Goal: Task Accomplishment & Management: Manage account settings

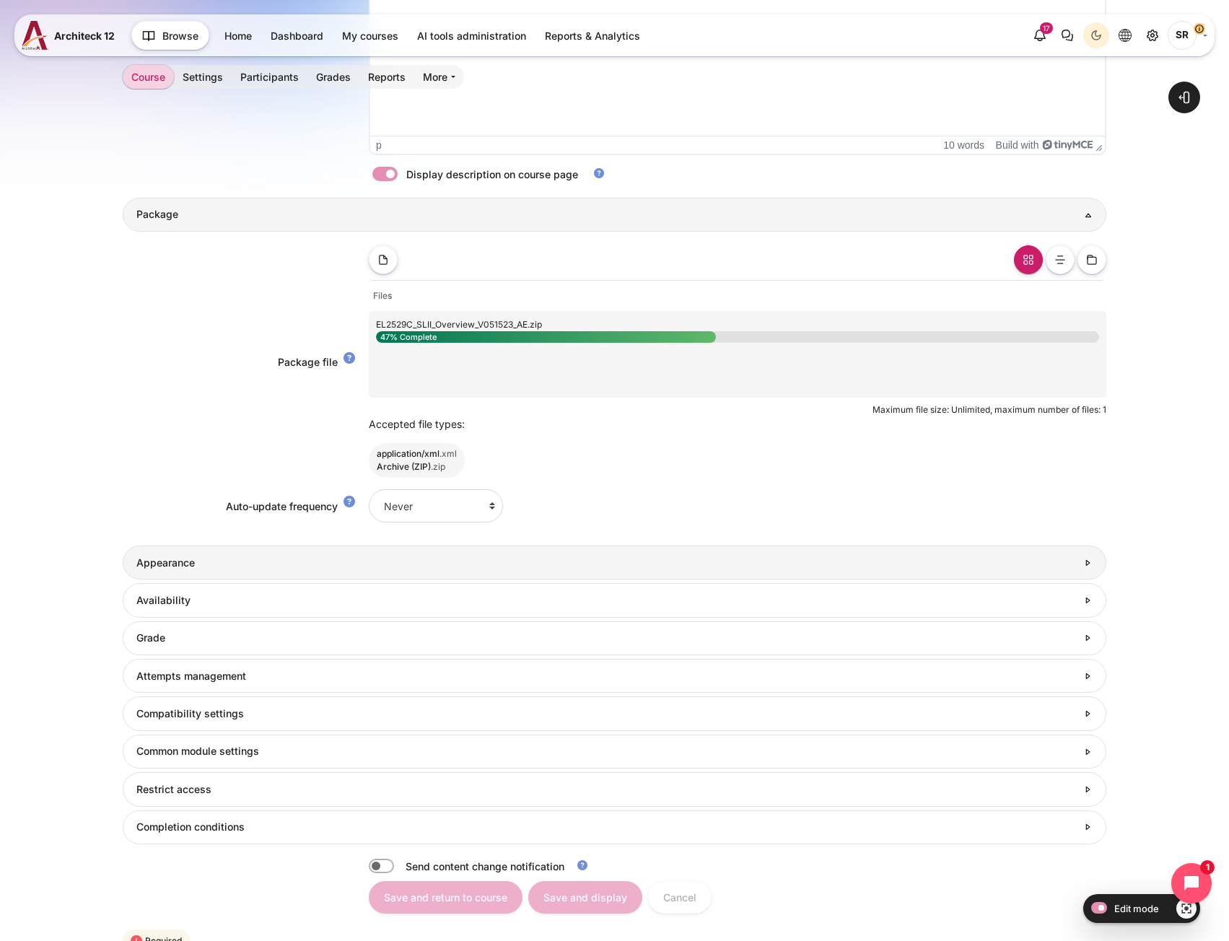
click at [201, 564] on h3 "Appearance" at bounding box center [606, 562] width 940 height 13
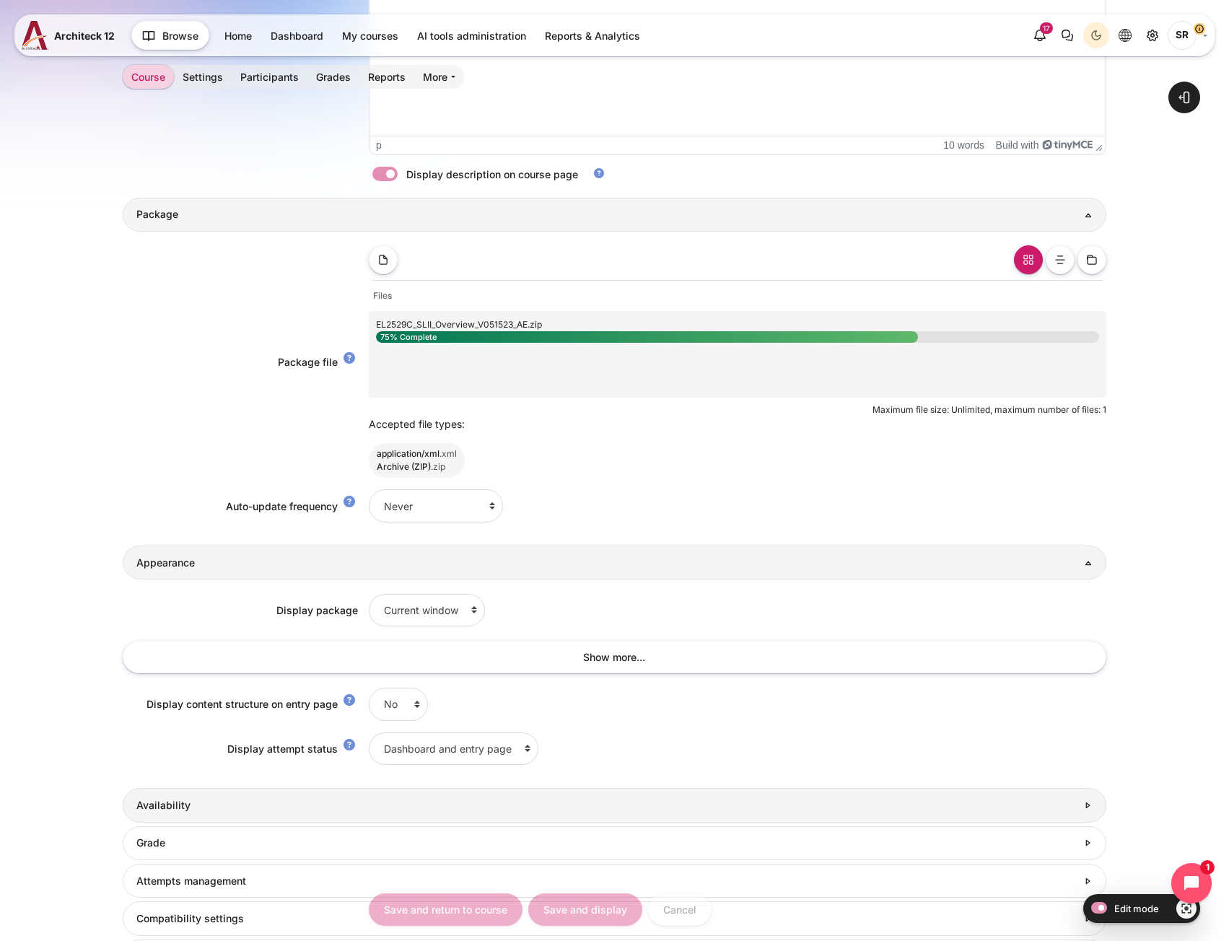
click at [280, 811] on h3 "Availability" at bounding box center [606, 805] width 940 height 13
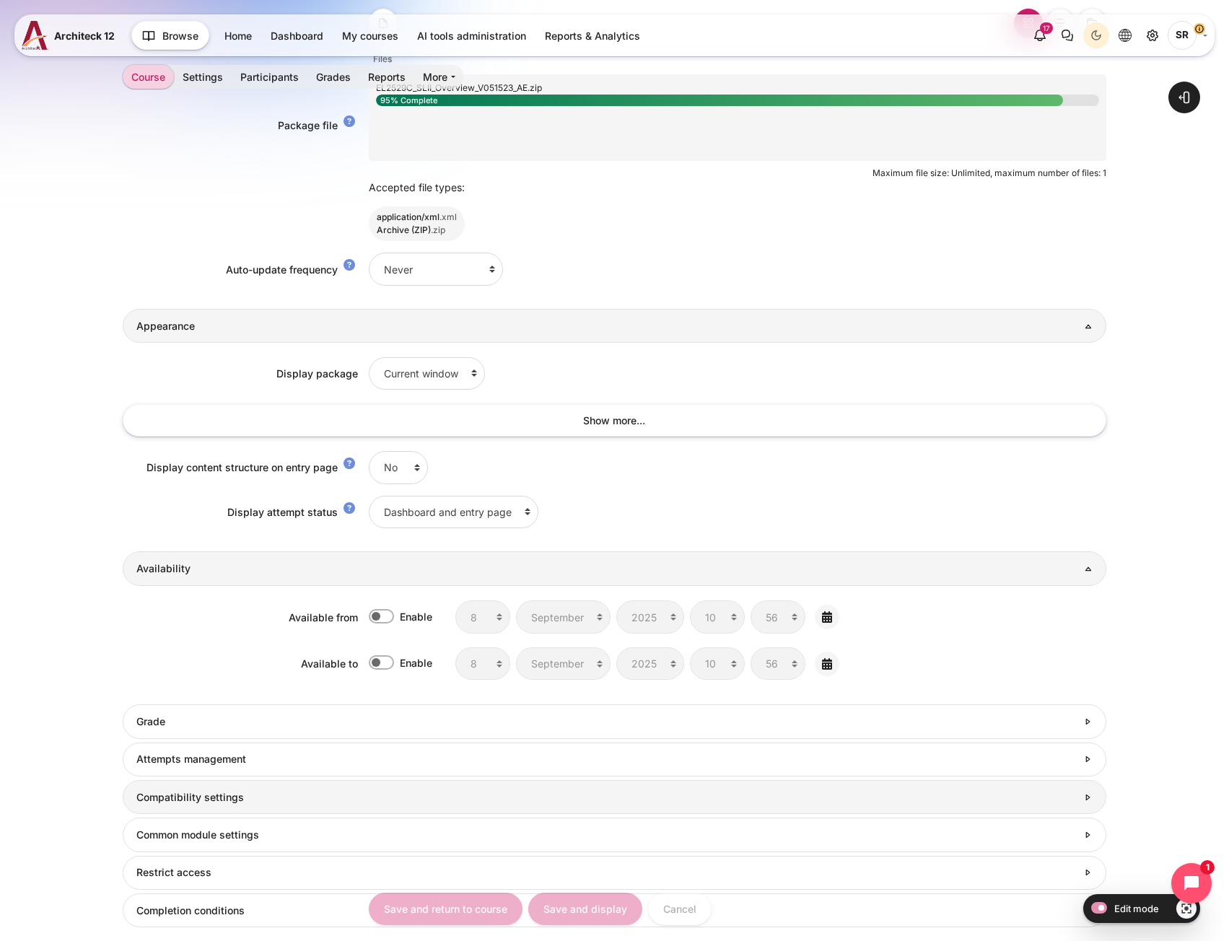
scroll to position [882, 0]
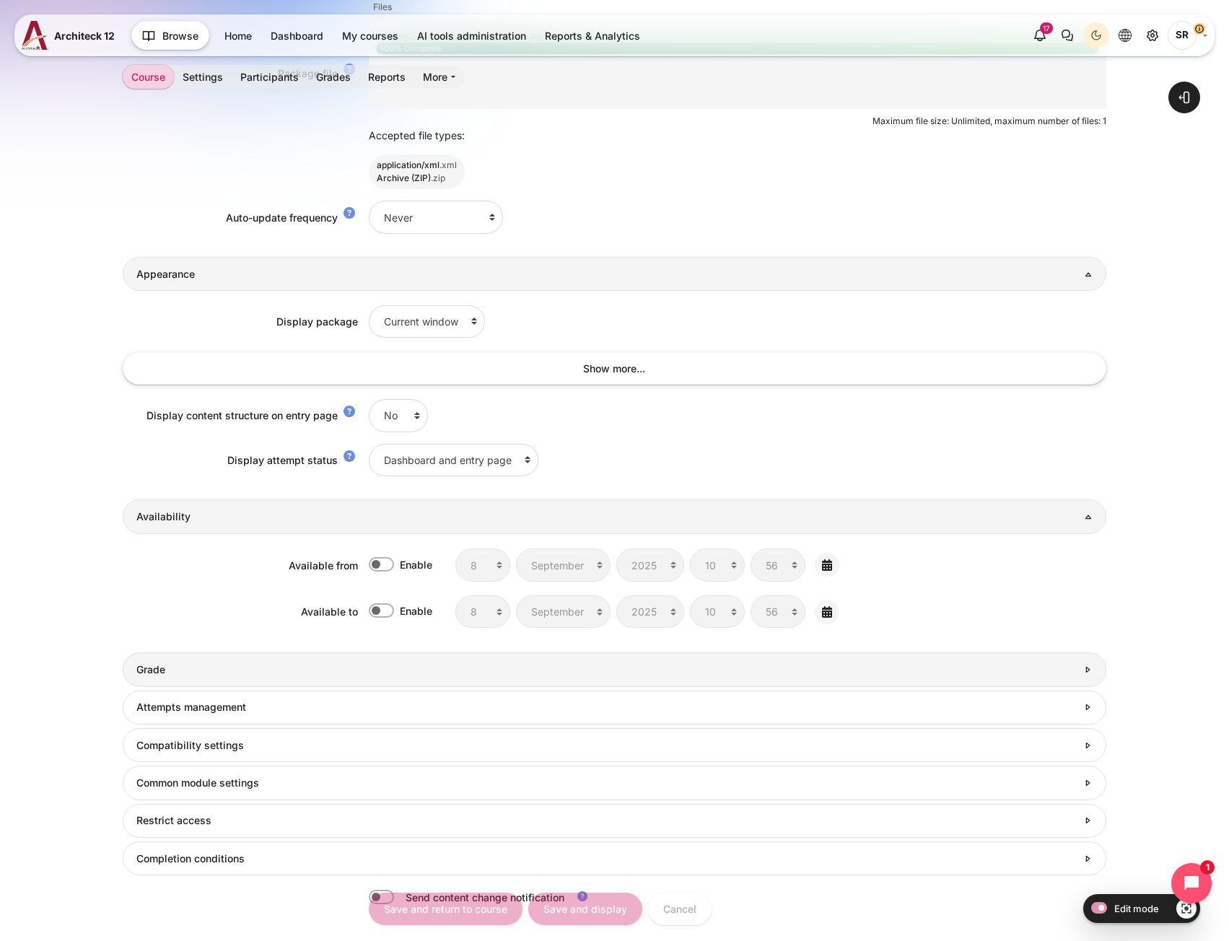
click at [263, 673] on h3 "Grade" at bounding box center [606, 669] width 940 height 13
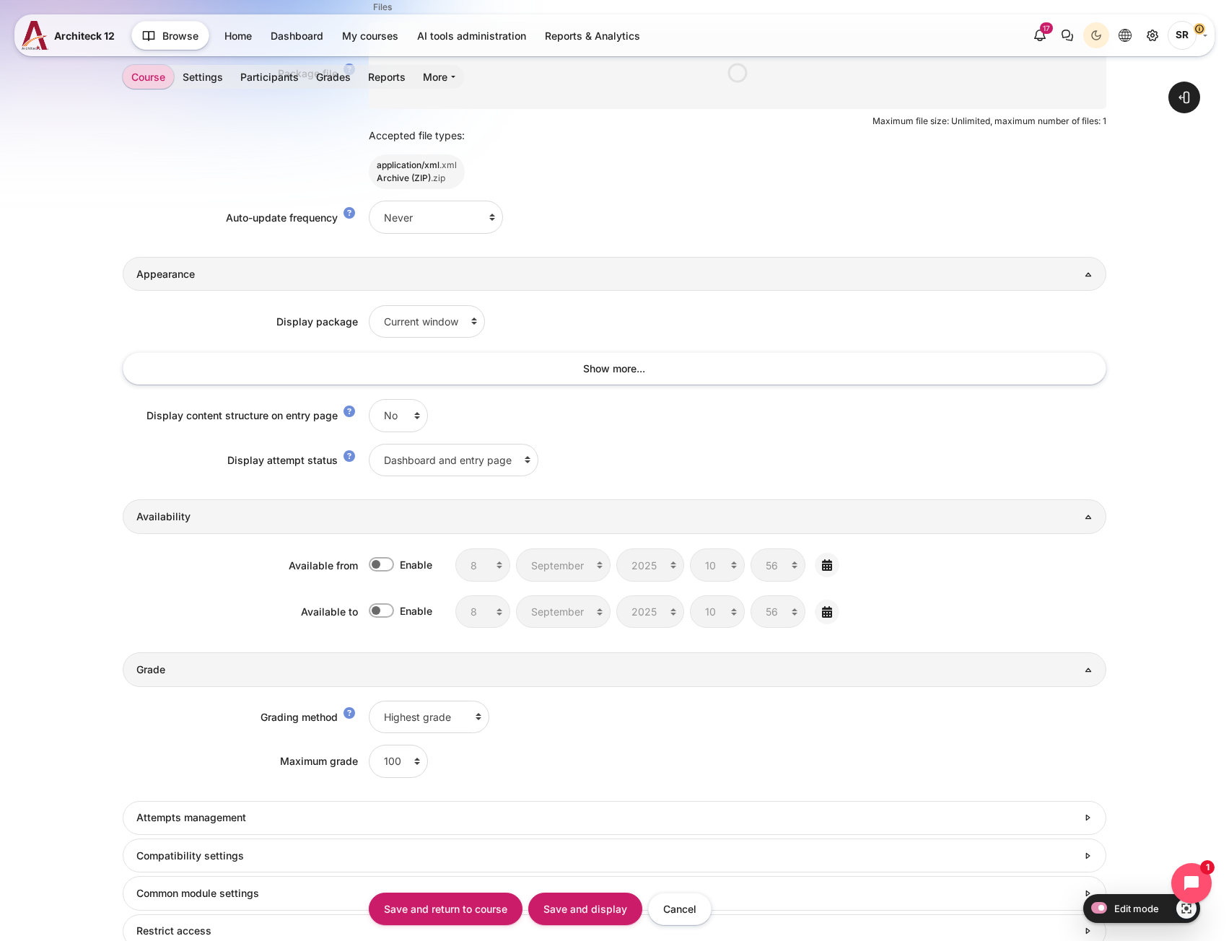
scroll to position [896, 0]
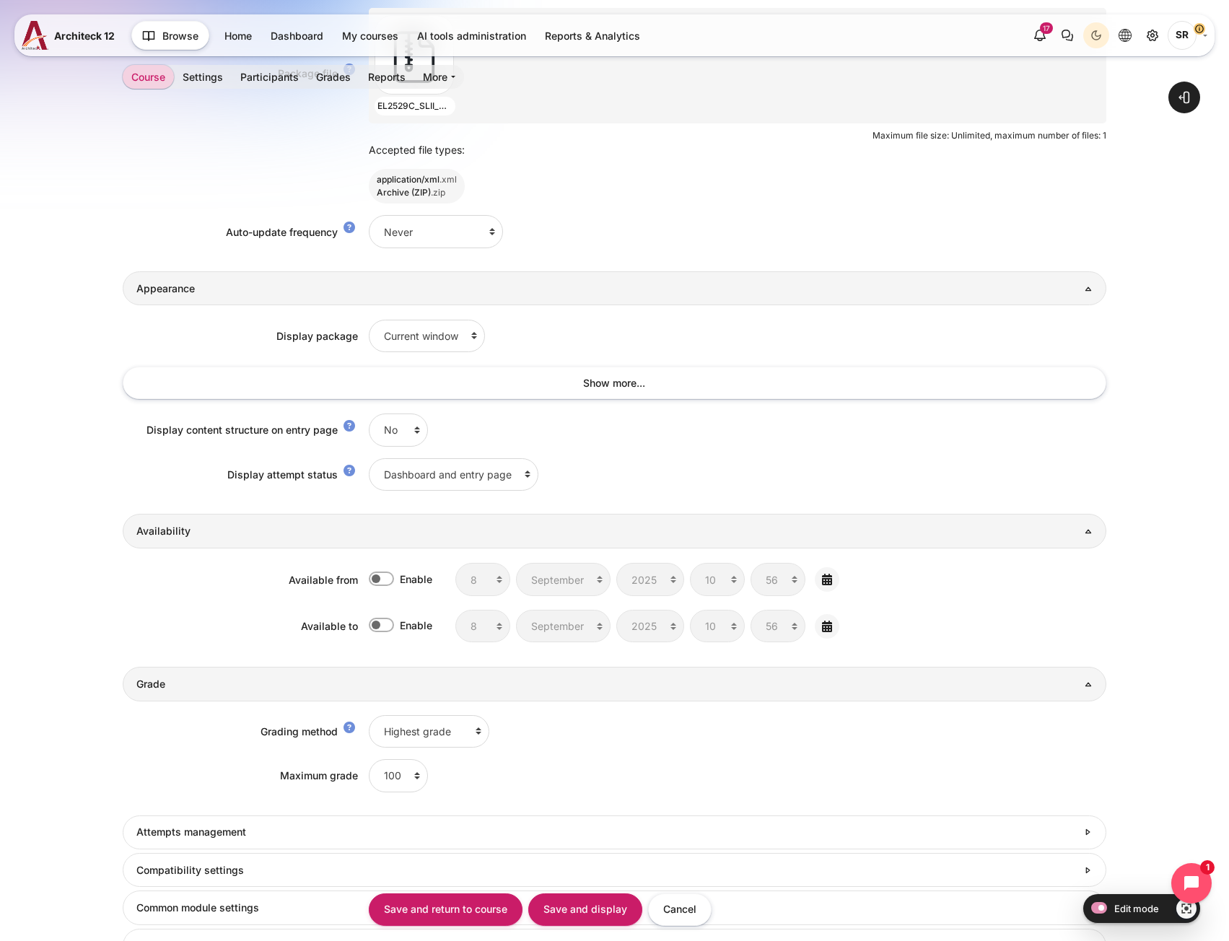
click at [268, 852] on form "Collapse all Expand all General Name SLII Overview Description <p>Complete this…" at bounding box center [614, 243] width 983 height 1735
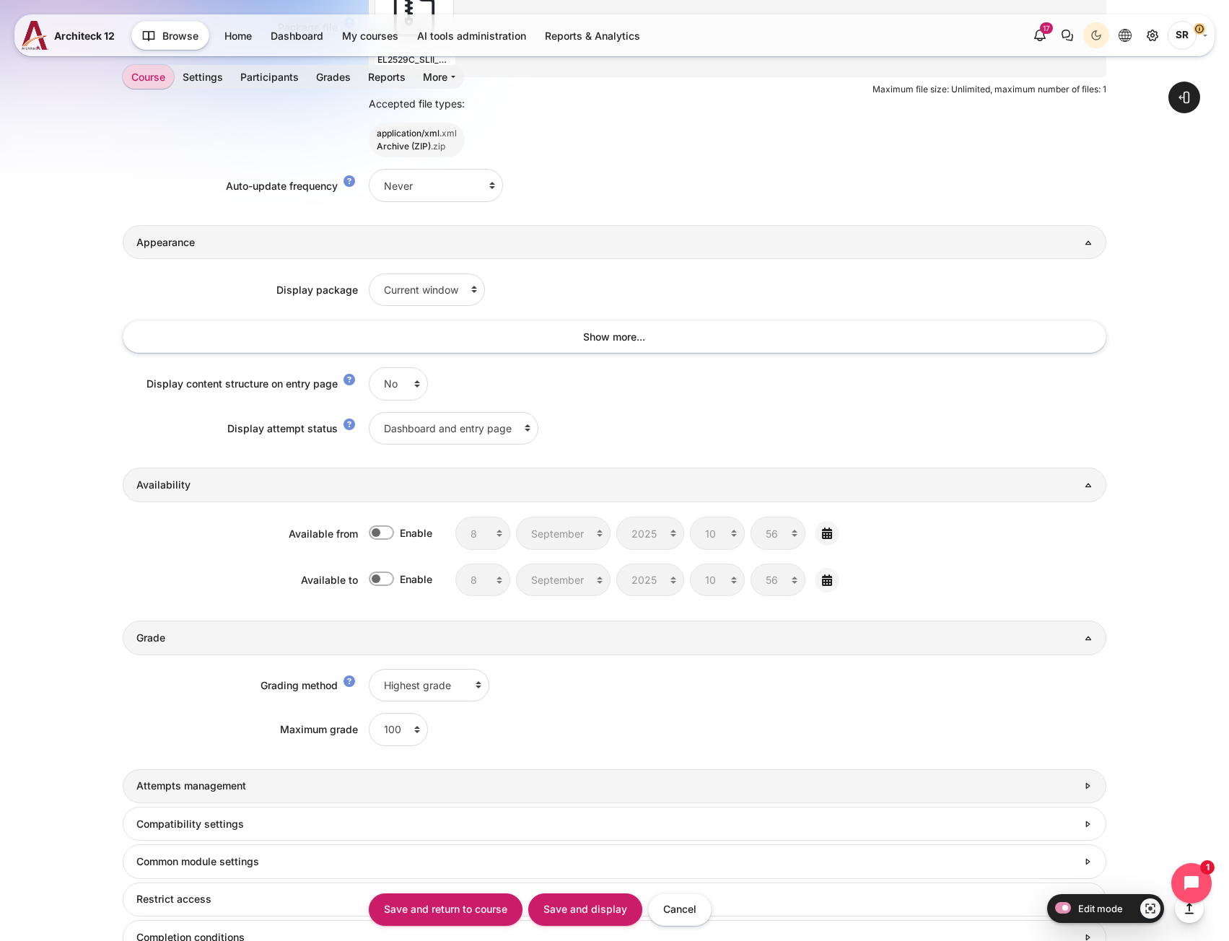
scroll to position [969, 0]
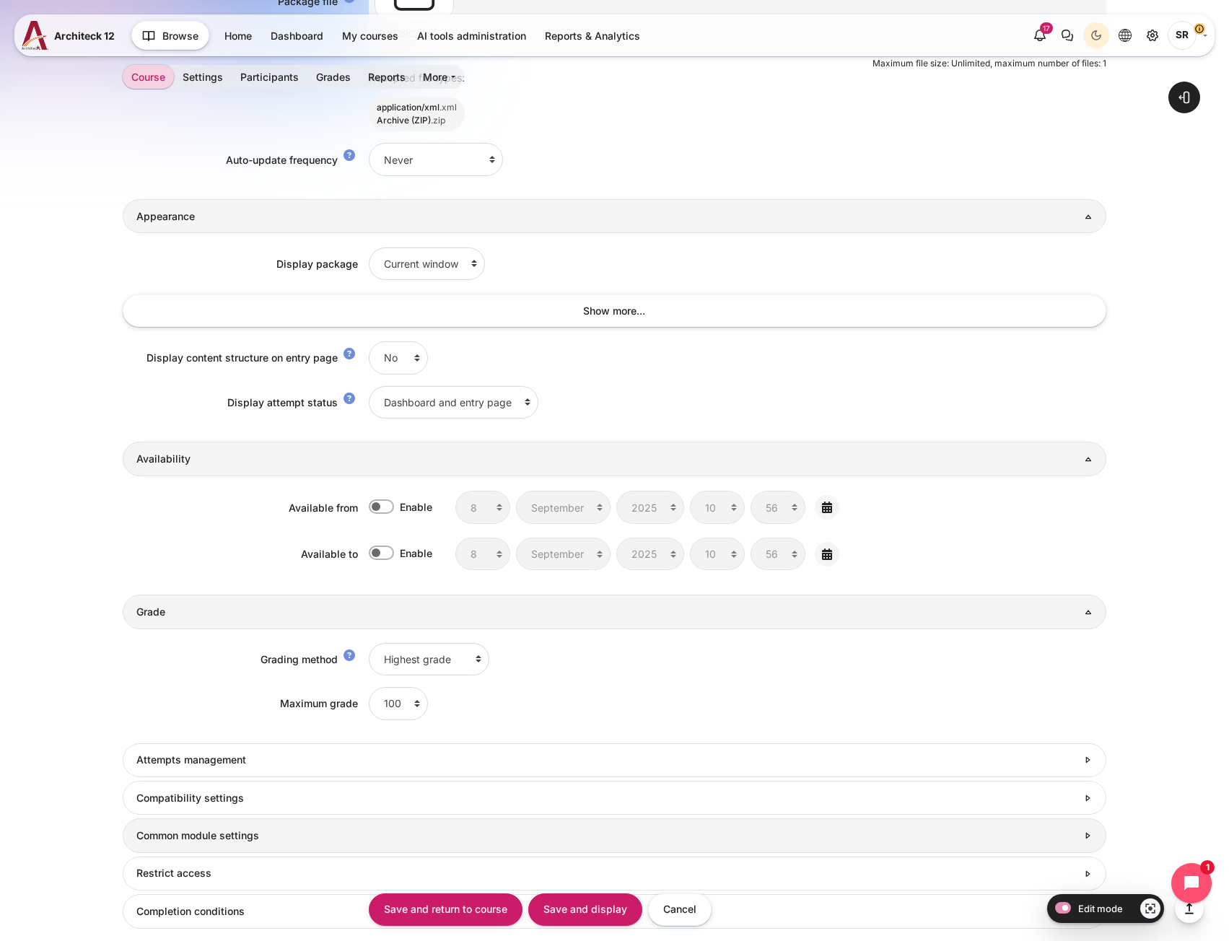
click at [274, 826] on link "Common module settings" at bounding box center [614, 835] width 983 height 34
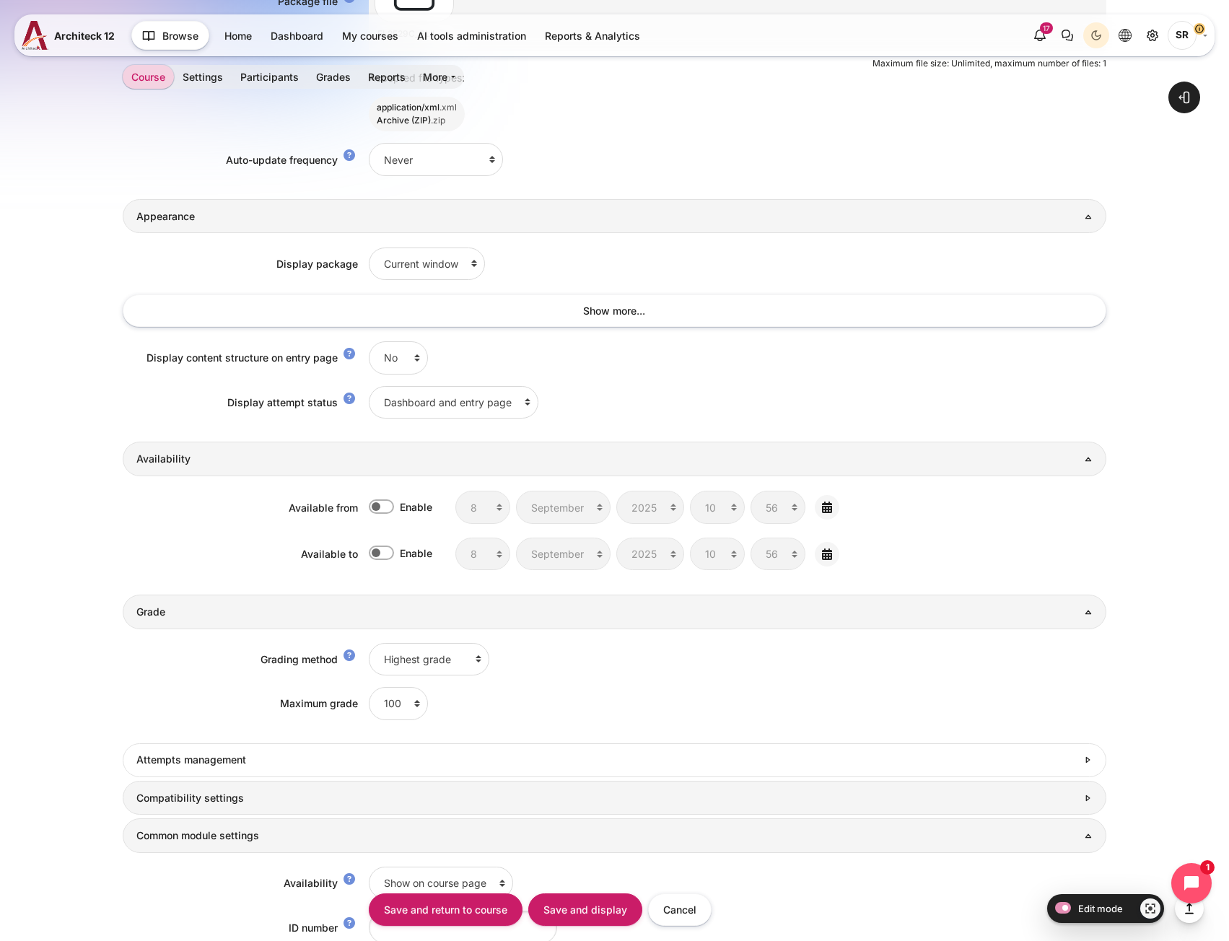
click at [274, 795] on h3 "Compatibility settings" at bounding box center [606, 798] width 940 height 13
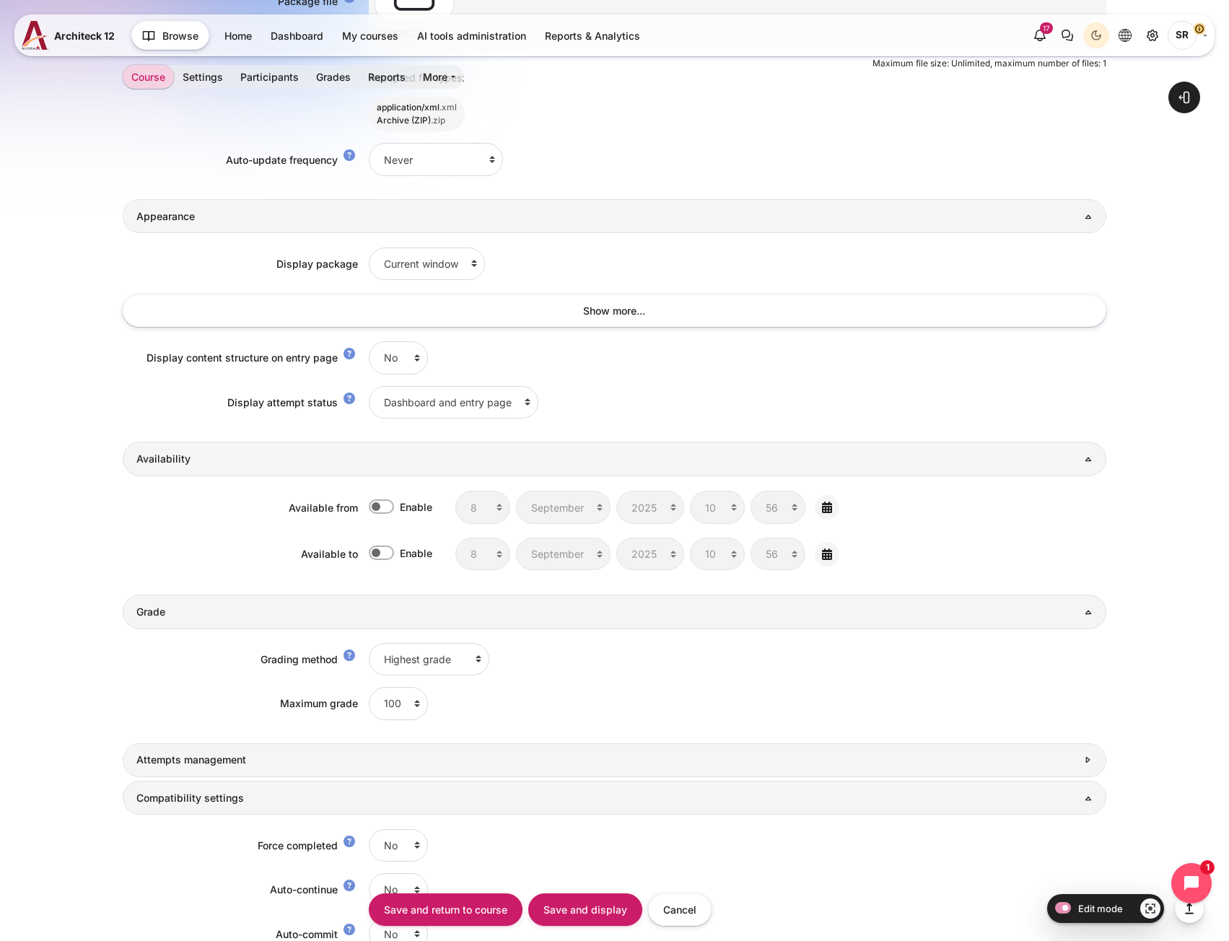
click at [297, 753] on link "Attempts management" at bounding box center [614, 760] width 983 height 34
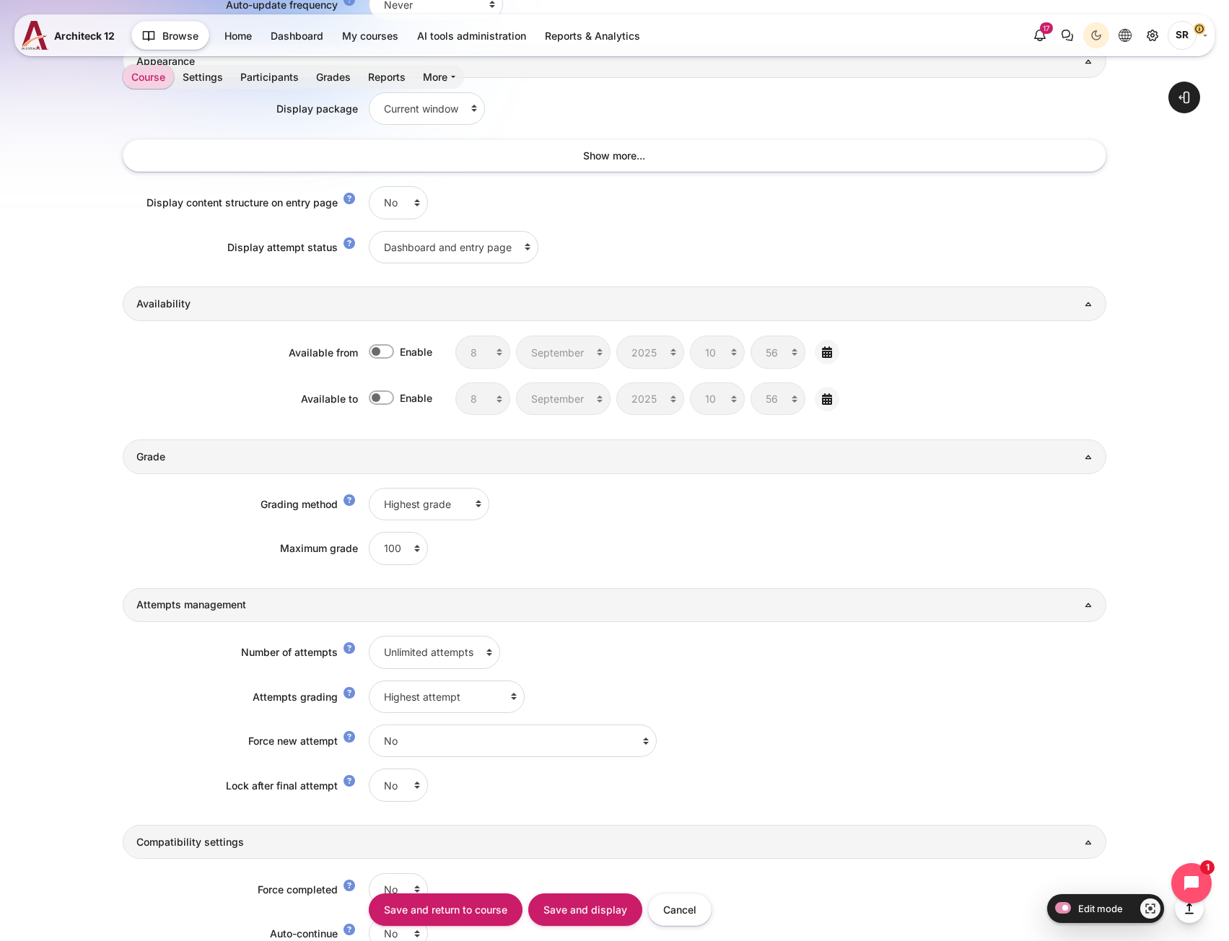
scroll to position [1257, 0]
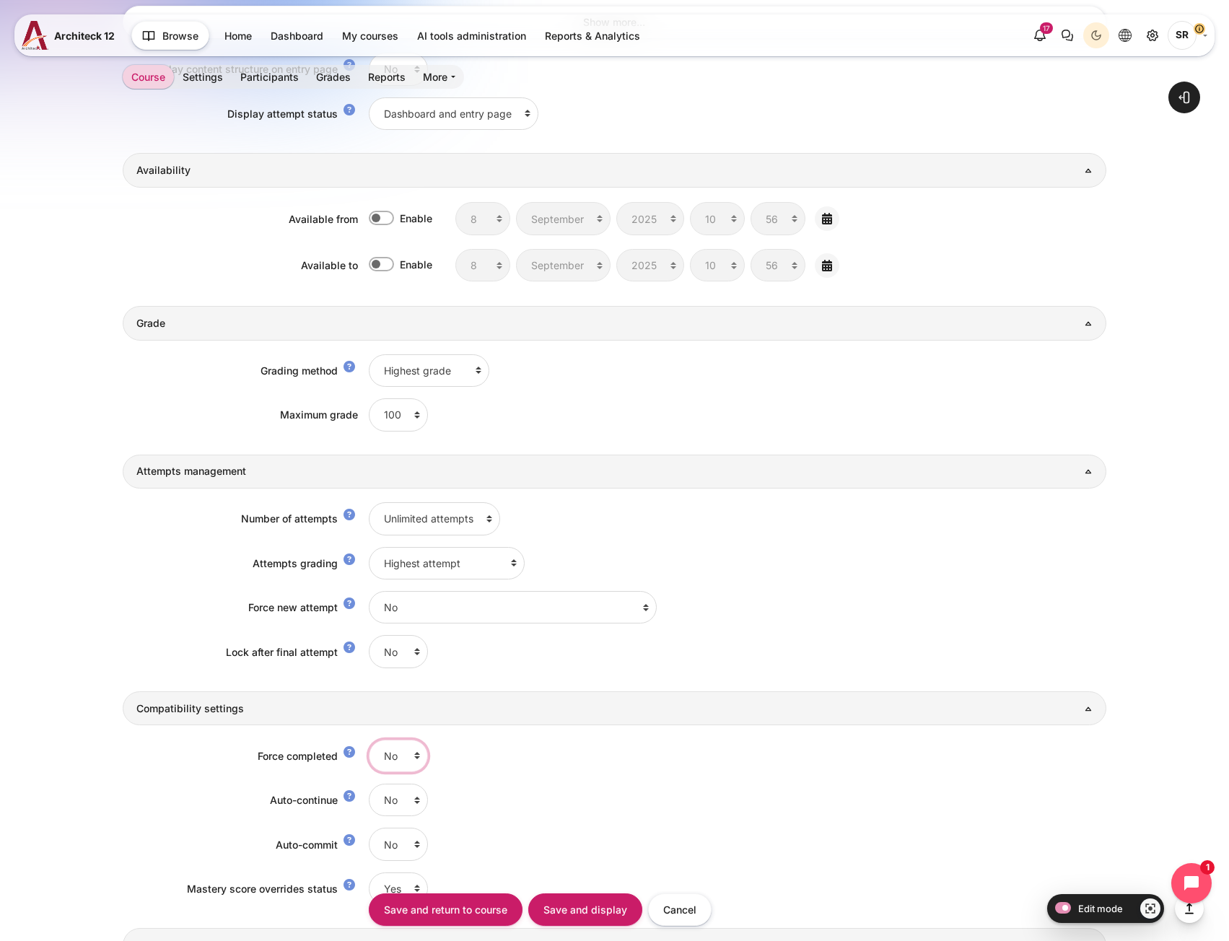
click at [397, 745] on select "No Yes" at bounding box center [398, 756] width 59 height 32
select select "1"
click at [369, 740] on select "No Yes" at bounding box center [398, 756] width 59 height 32
click at [391, 800] on select "No Yes" at bounding box center [398, 800] width 59 height 32
select select "1"
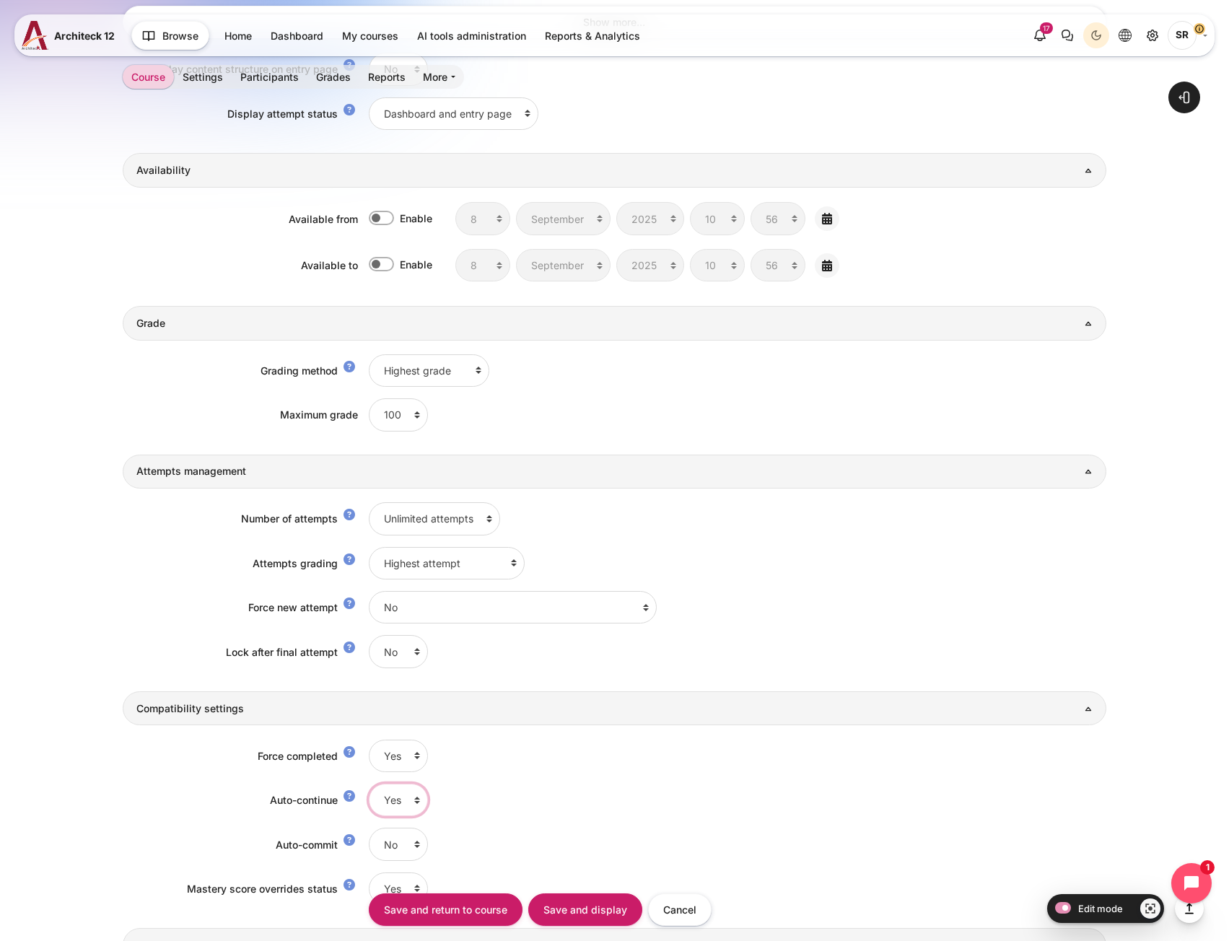
click at [369, 784] on select "No Yes" at bounding box center [398, 800] width 59 height 32
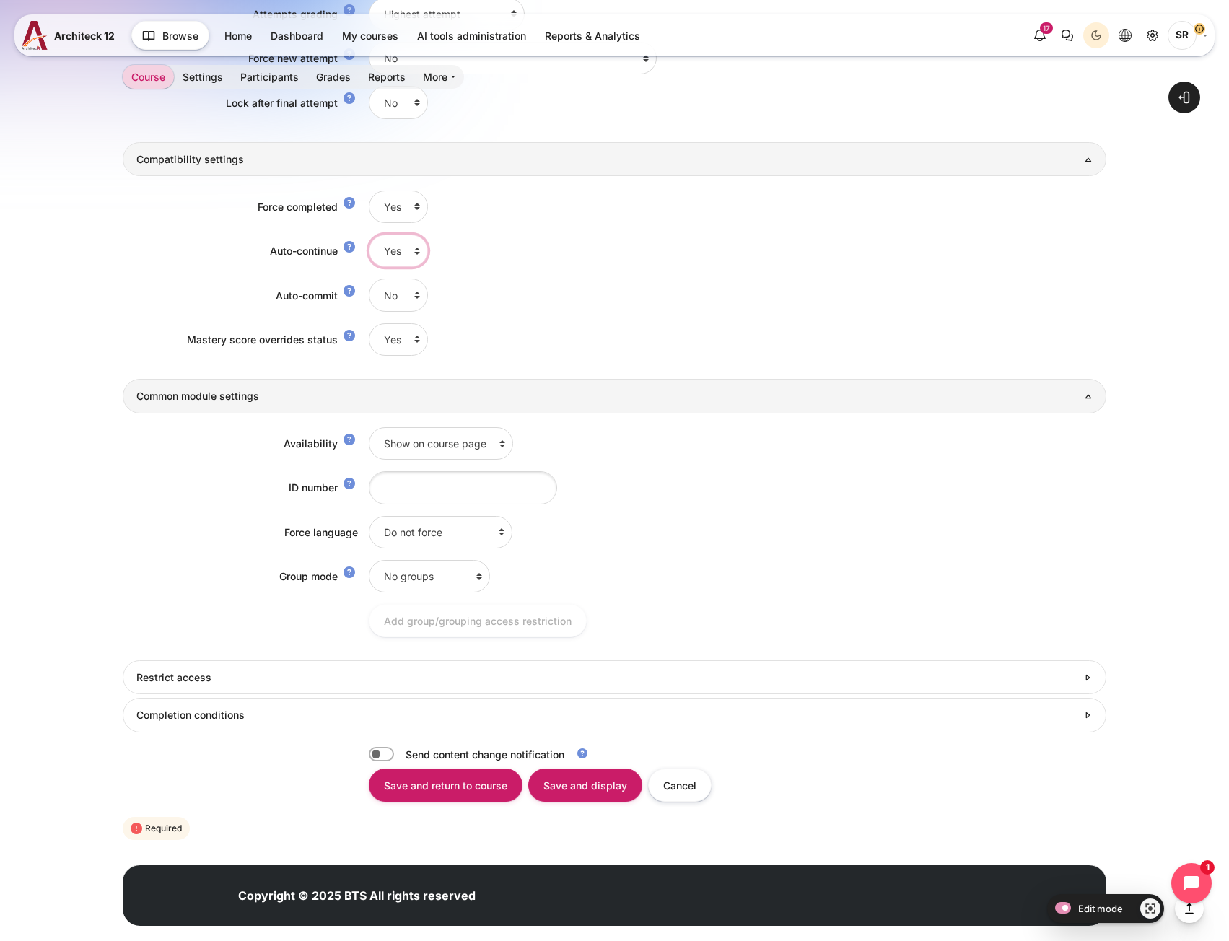
scroll to position [1830, 0]
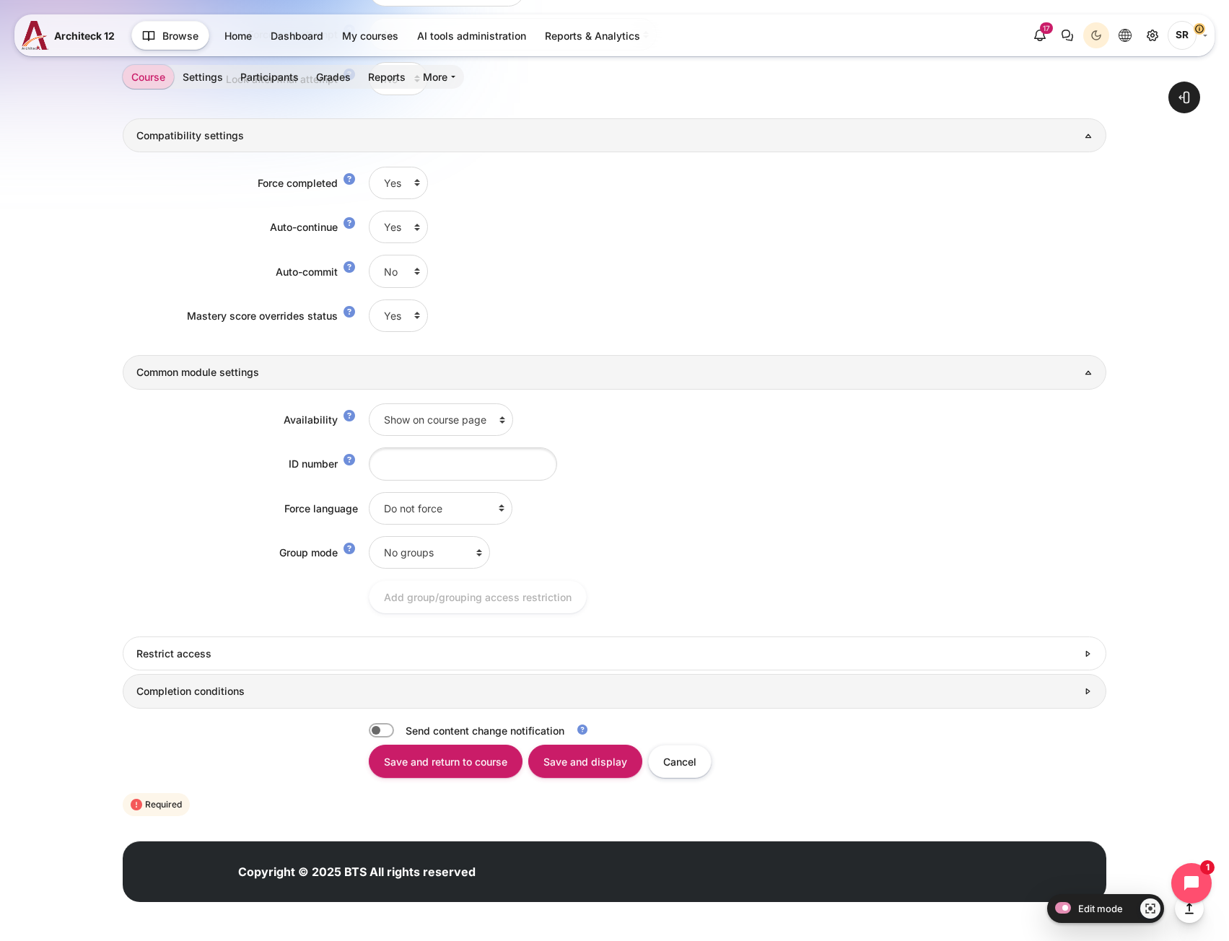
click at [523, 688] on h3 "Completion conditions" at bounding box center [606, 691] width 940 height 13
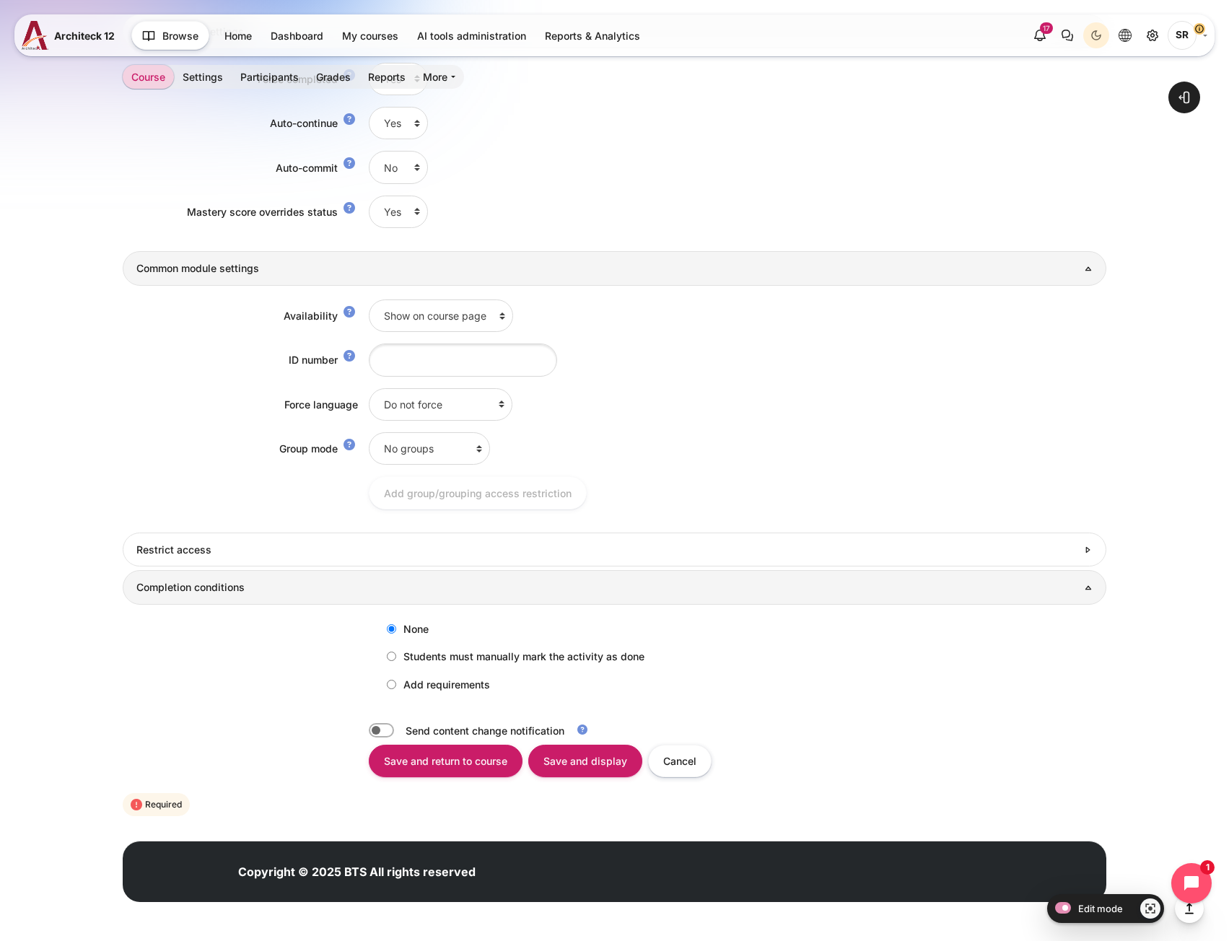
click at [409, 679] on label "Add requirements" at bounding box center [435, 685] width 110 height 24
click at [396, 680] on input "Add requirements" at bounding box center [391, 684] width 9 height 9
radio input "true"
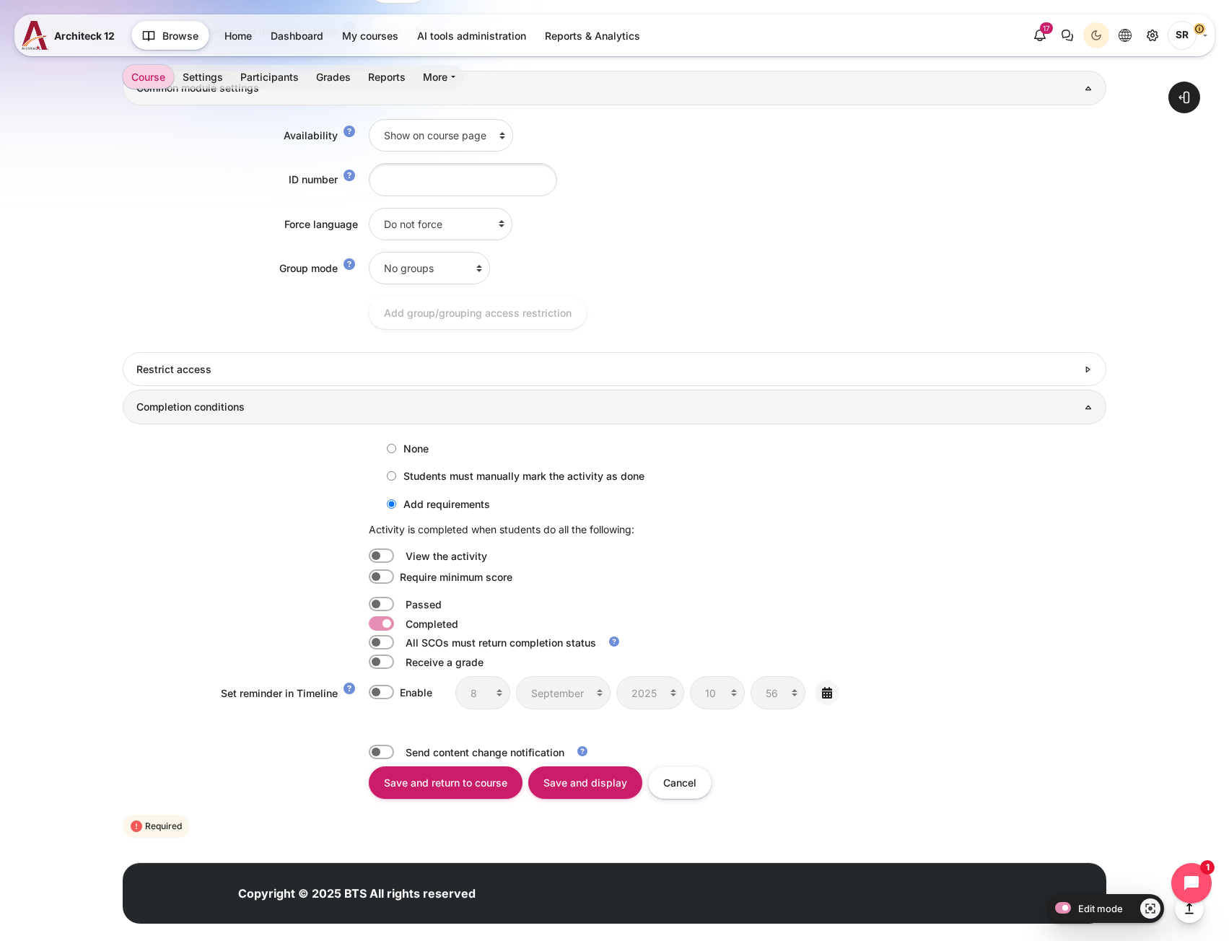
scroll to position [2136, 0]
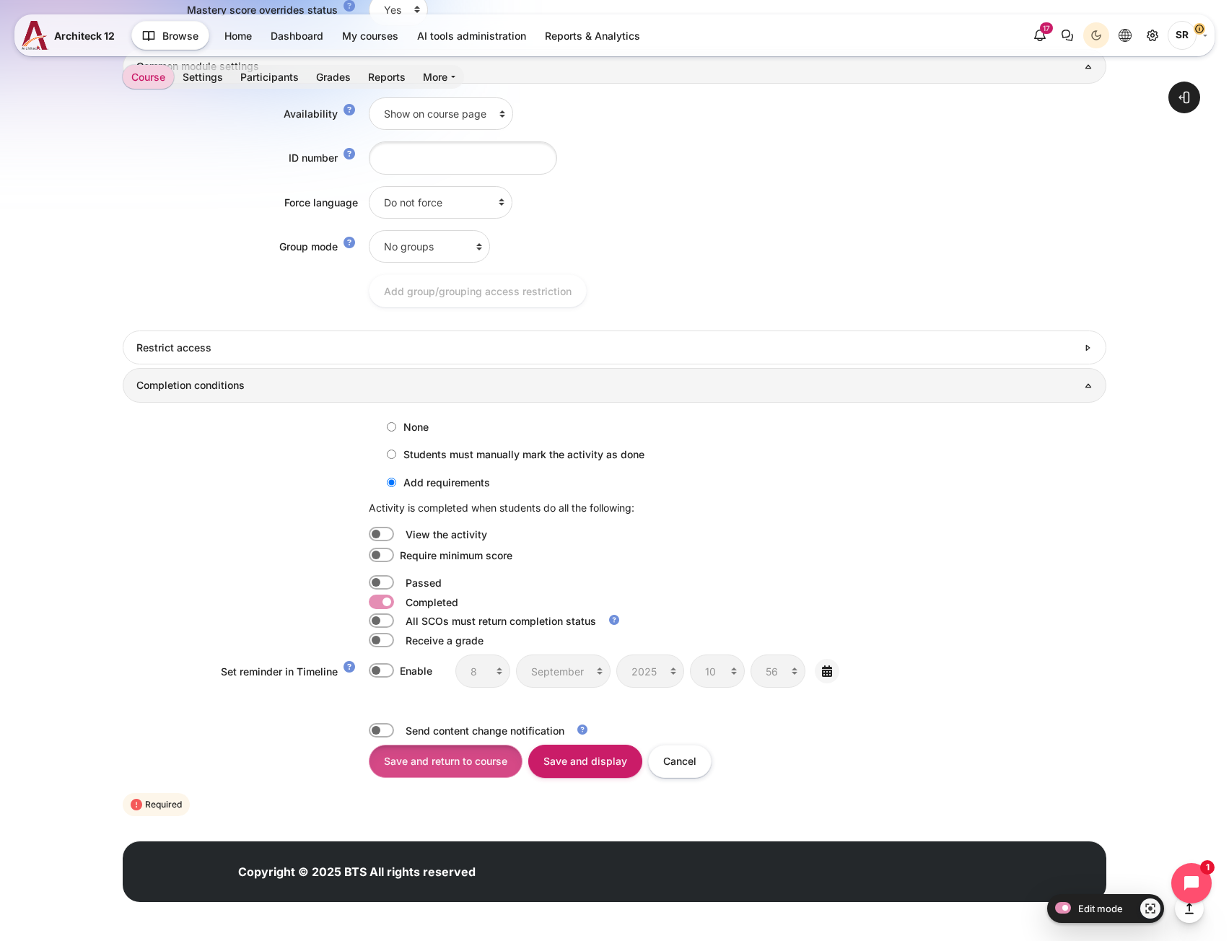
click at [429, 759] on input "Save and return to course" at bounding box center [446, 761] width 154 height 32
